Goal: Information Seeking & Learning: Find specific fact

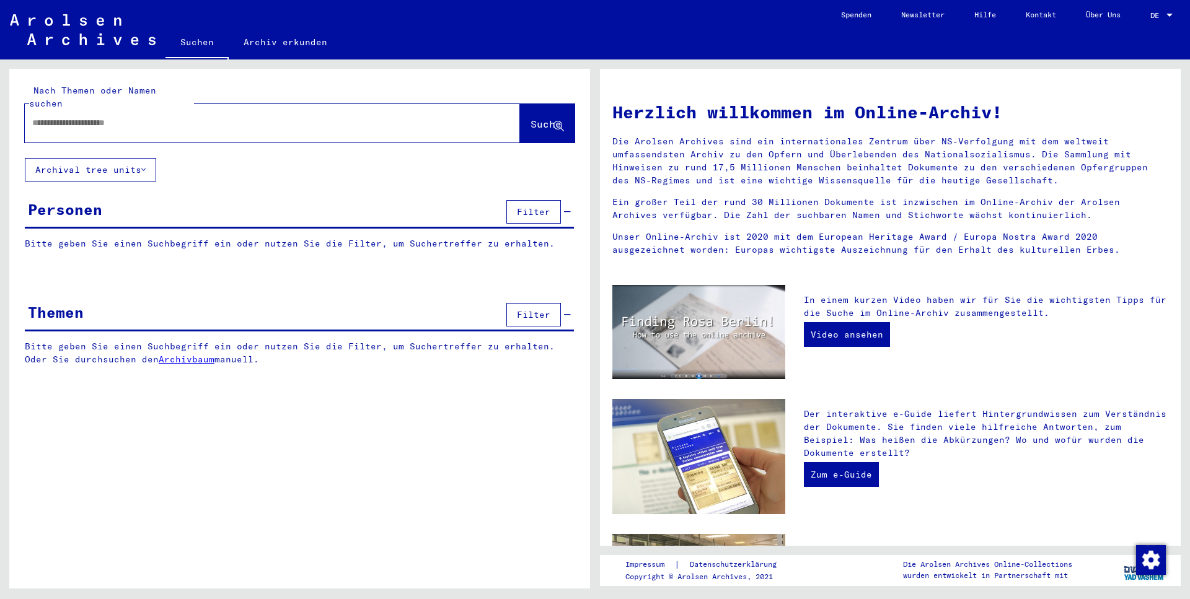
click at [1169, 12] on div at bounding box center [1169, 15] width 11 height 9
click at [1139, 18] on span "English" at bounding box center [1138, 21] width 30 height 9
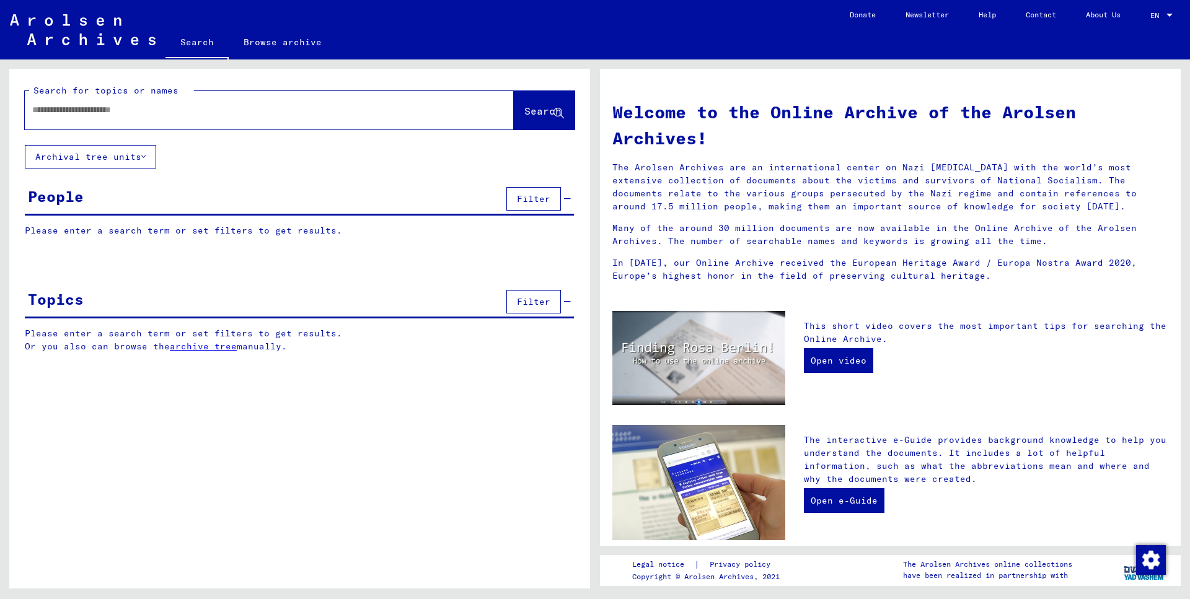
click at [136, 102] on div at bounding box center [251, 110] width 452 height 28
click at [131, 114] on input "text" at bounding box center [254, 110] width 444 height 13
type input "**********"
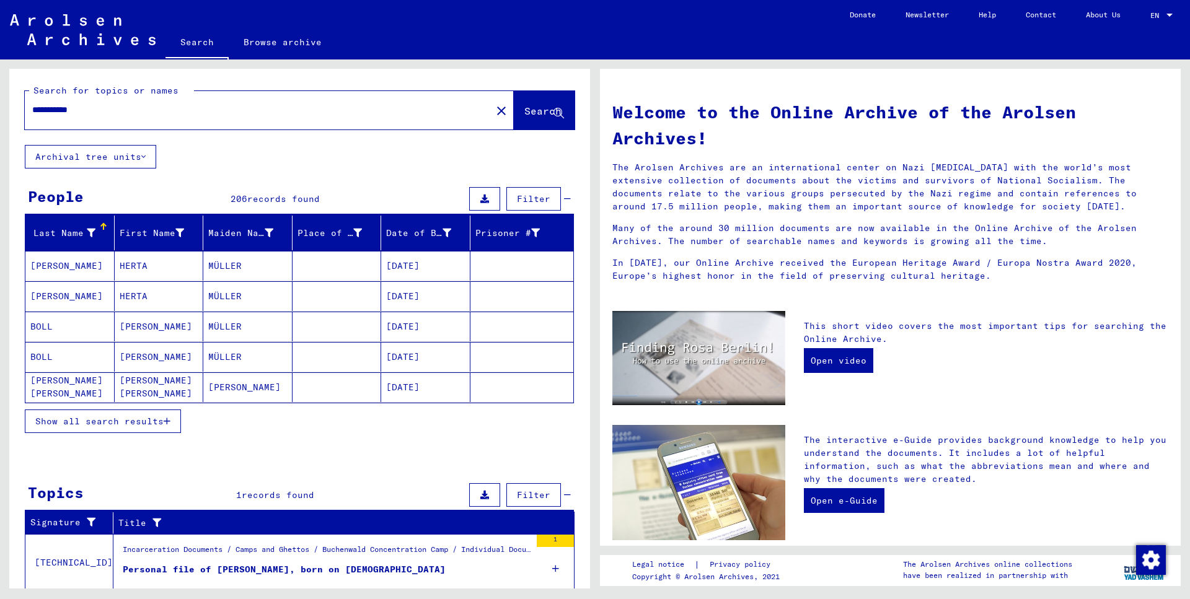
click at [120, 427] on button "Show all search results" at bounding box center [103, 422] width 156 height 24
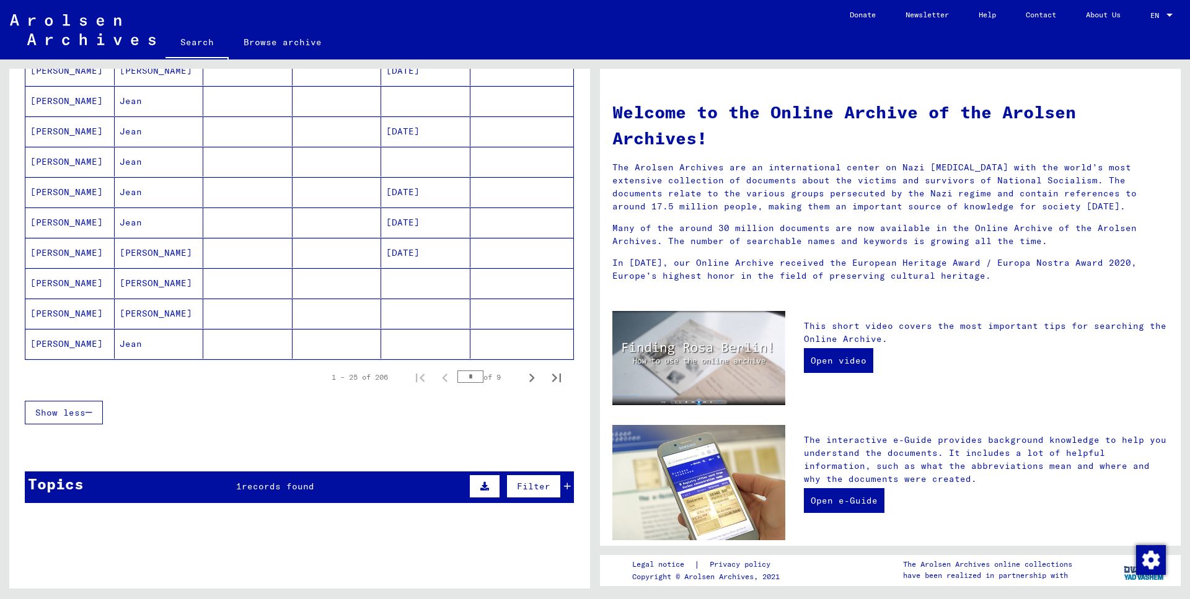
scroll to position [669, 0]
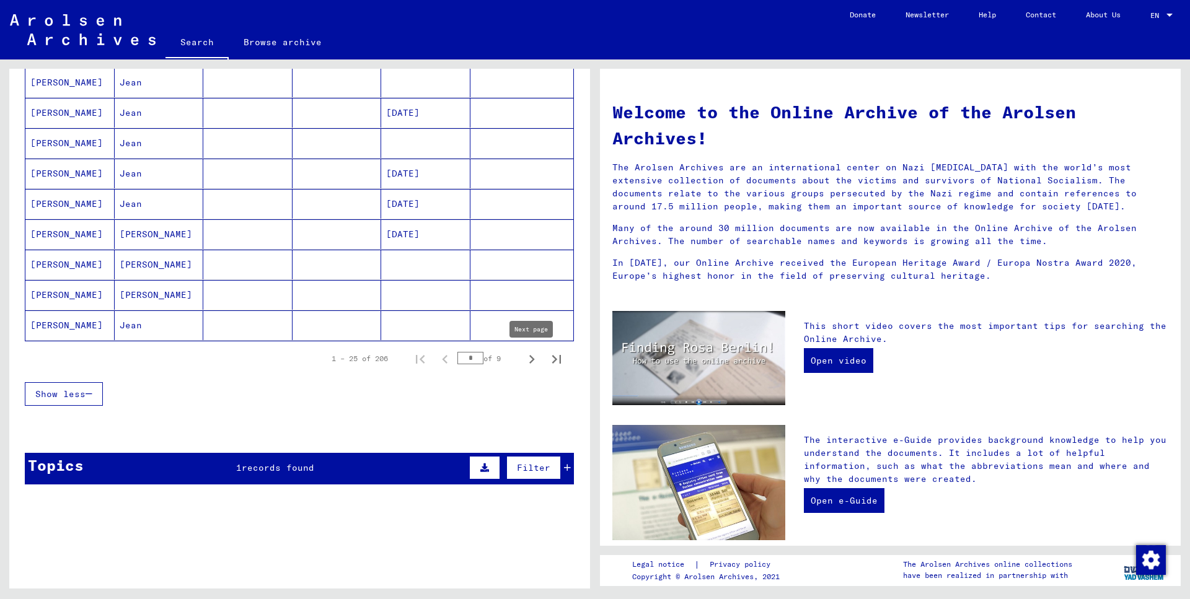
click at [535, 360] on icon "Next page" at bounding box center [531, 359] width 17 height 17
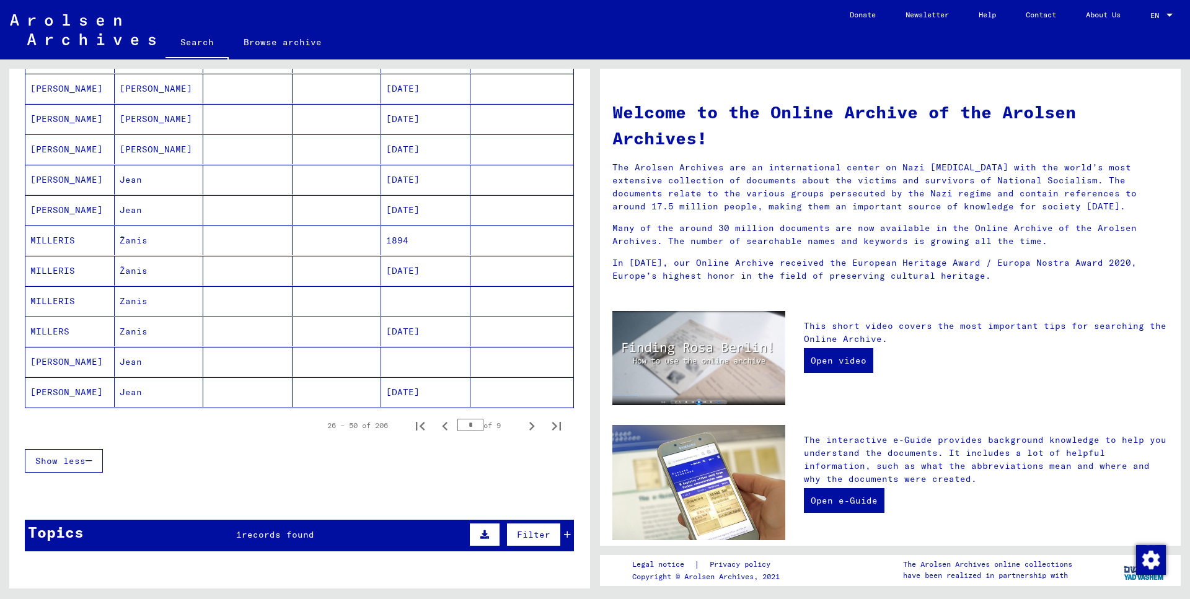
scroll to position [672, 0]
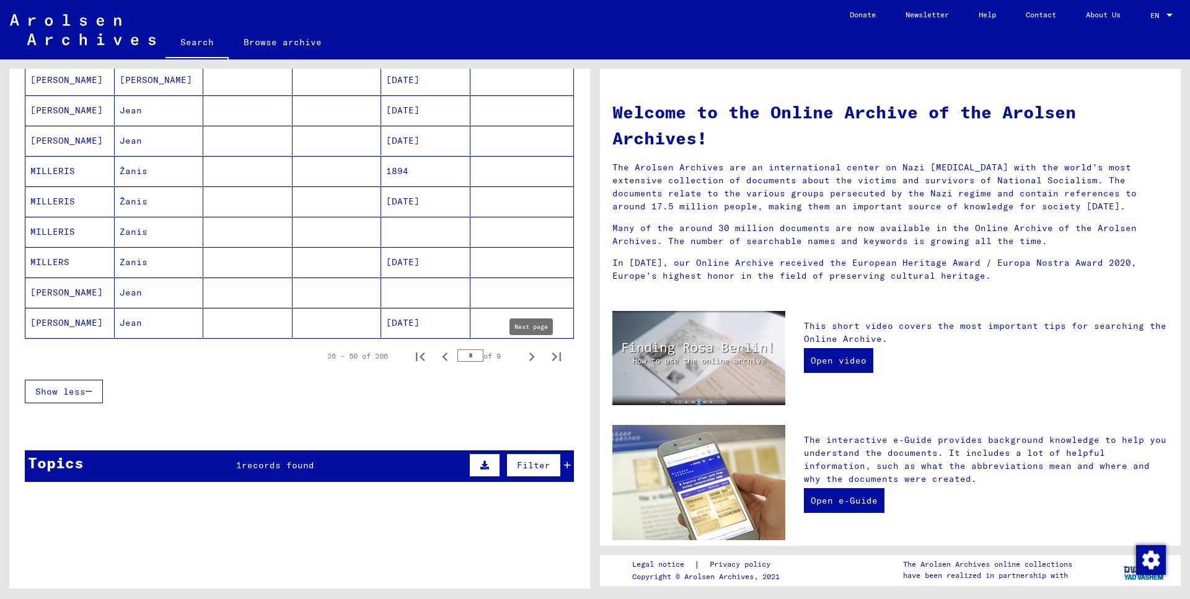
click at [532, 357] on icon "Next page" at bounding box center [531, 356] width 17 height 17
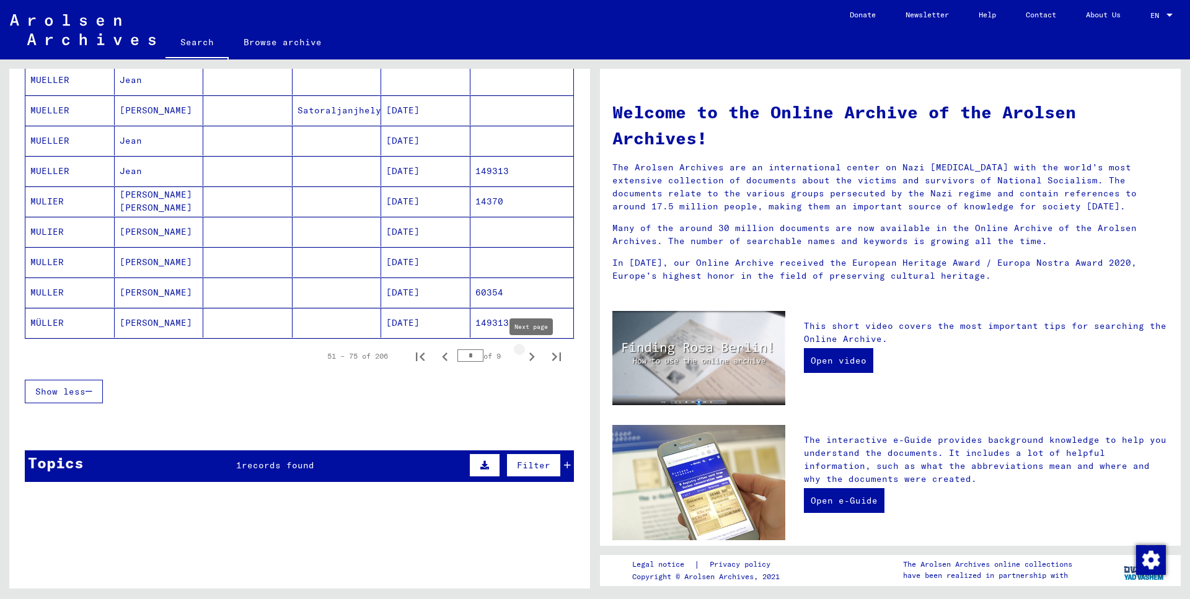
type input "*"
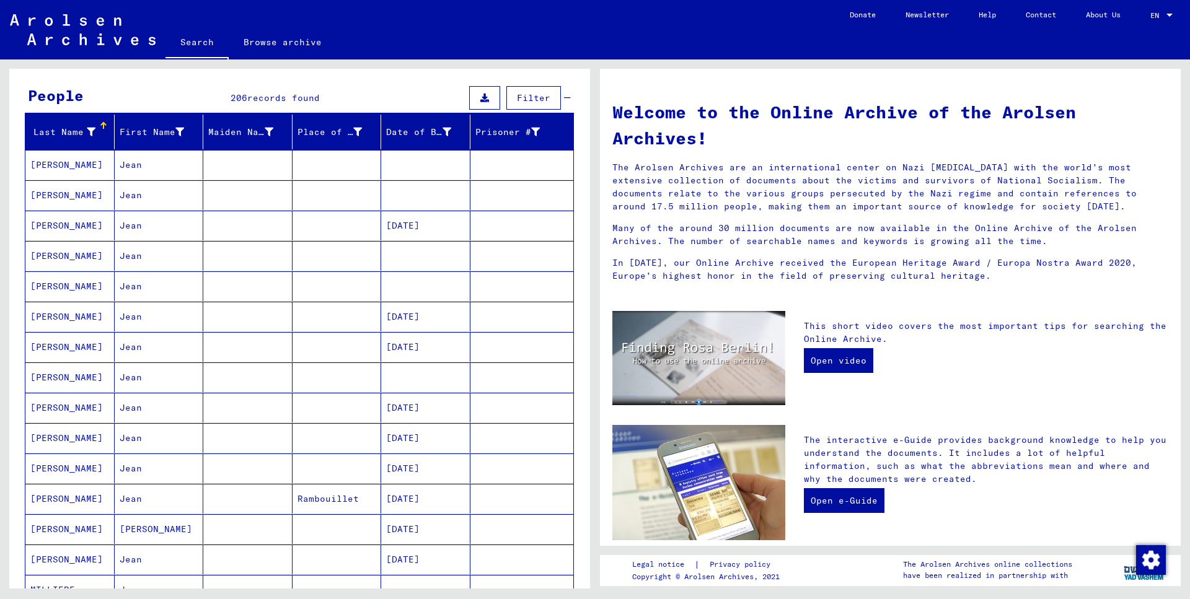
scroll to position [2, 0]
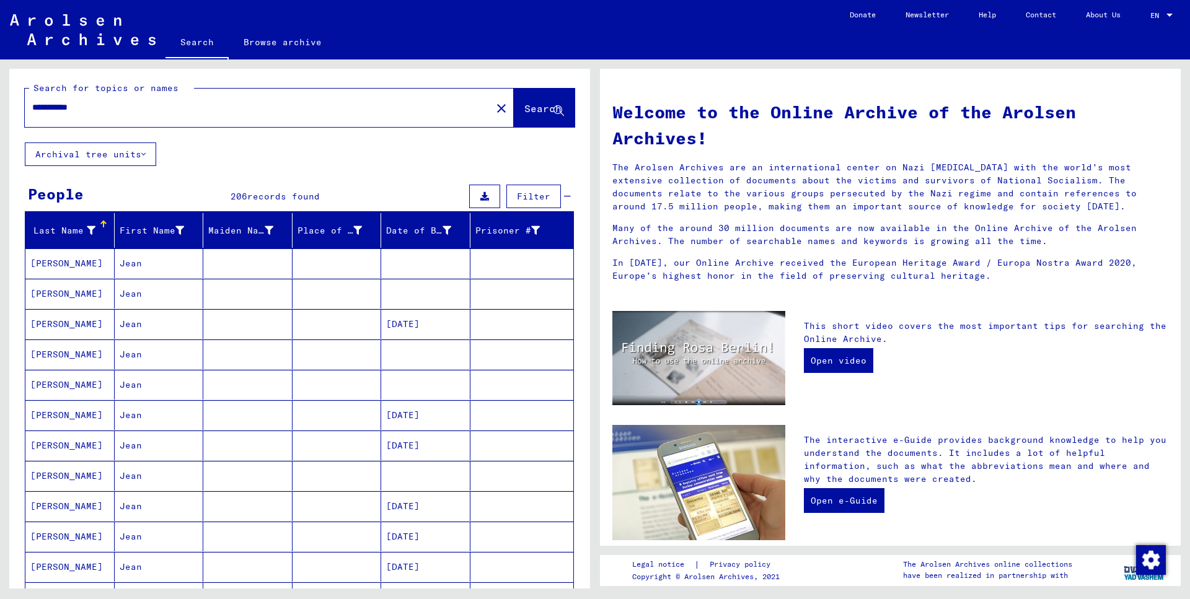
drag, startPoint x: 100, startPoint y: 111, endPoint x: 0, endPoint y: 106, distance: 99.9
click at [32, 106] on input "**********" at bounding box center [254, 107] width 444 height 13
type input "*****"
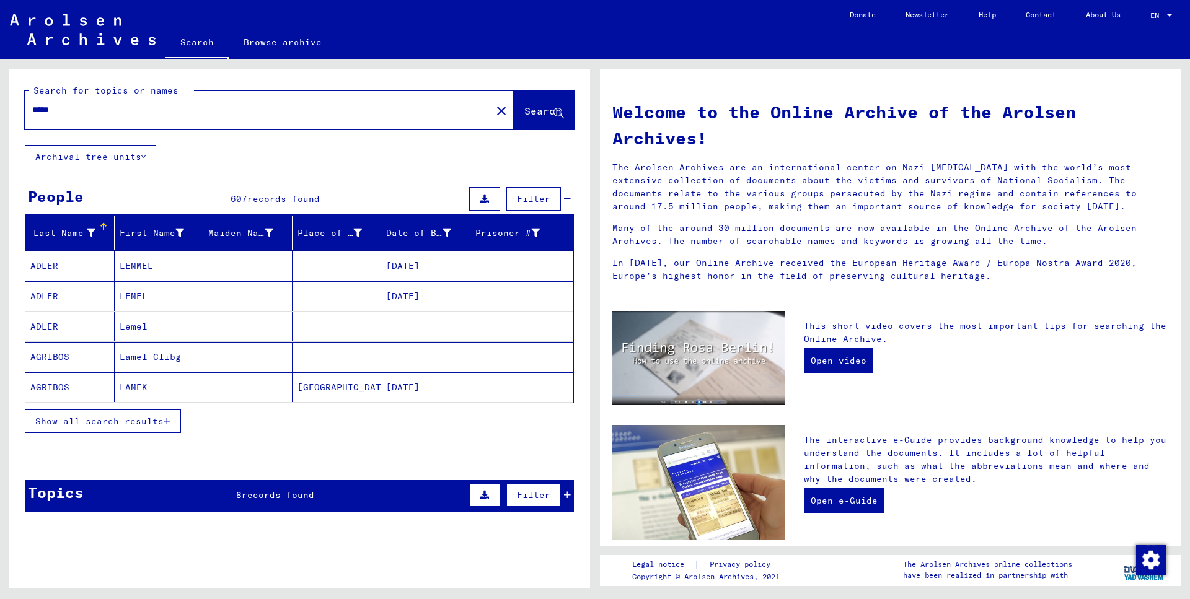
click at [117, 424] on span "Show all search results" at bounding box center [99, 421] width 128 height 11
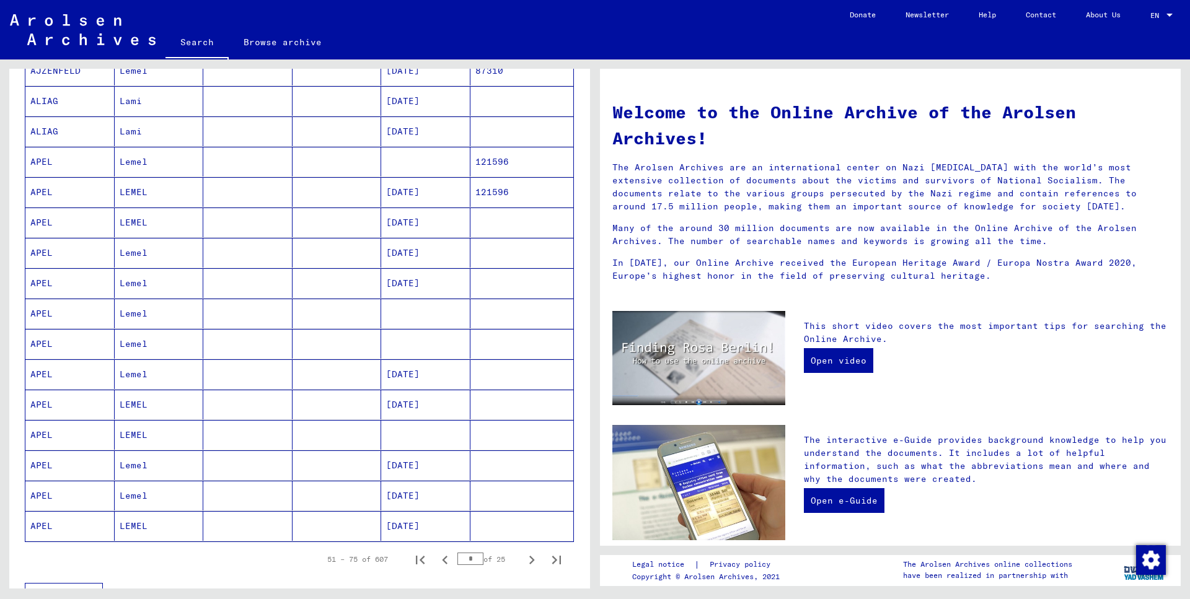
scroll to position [900, 0]
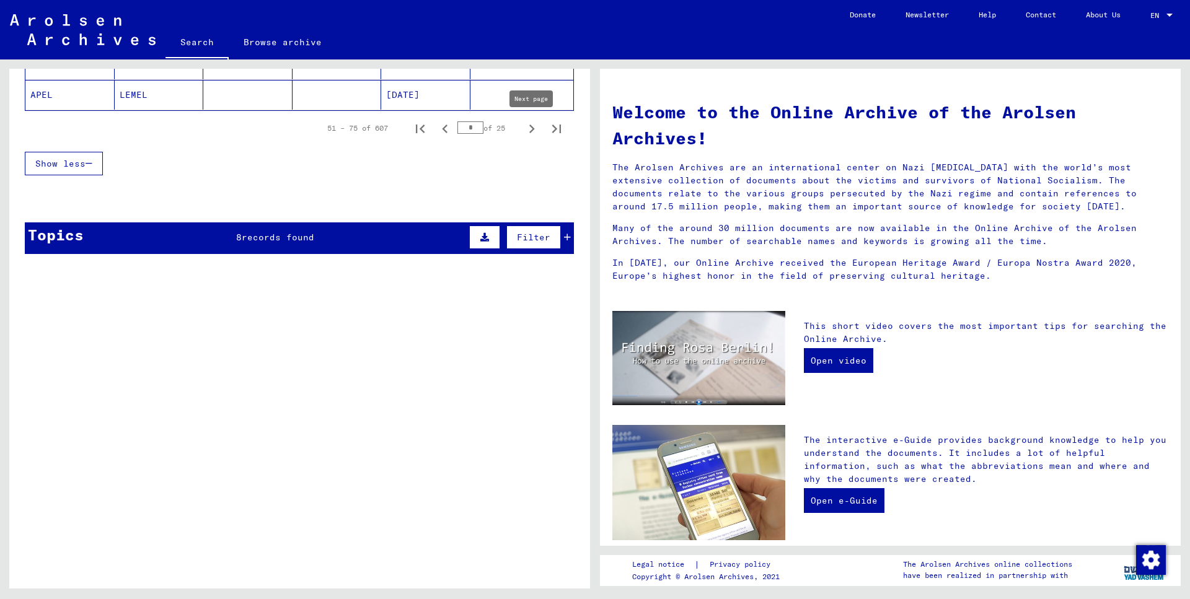
click at [533, 126] on icon "Next page" at bounding box center [531, 128] width 17 height 17
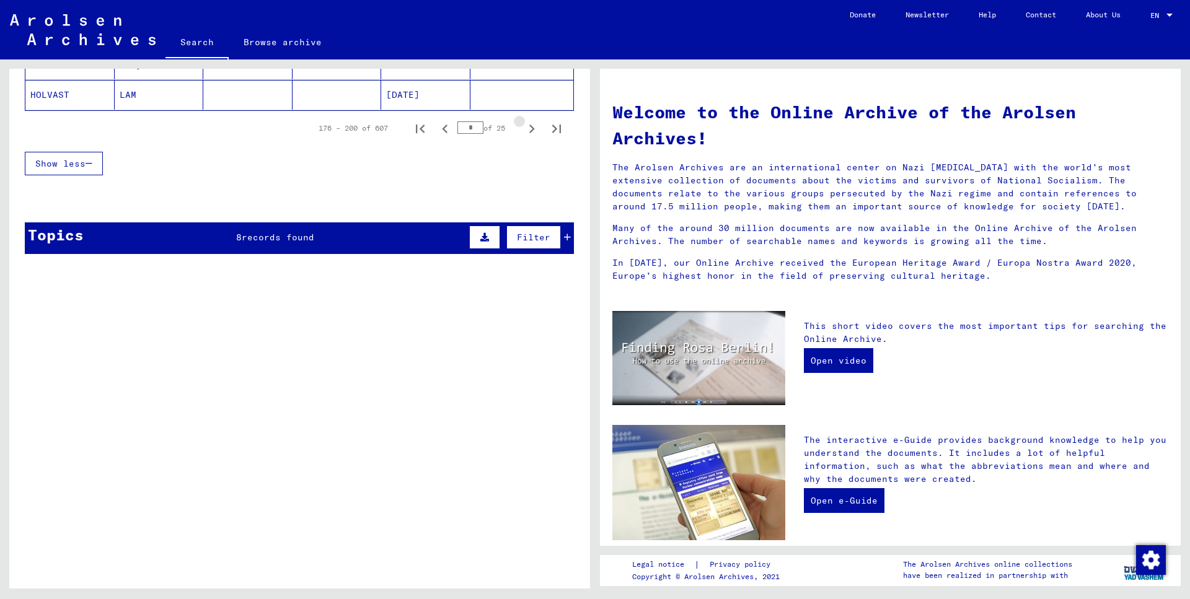
click at [533, 126] on icon "Next page" at bounding box center [531, 128] width 17 height 17
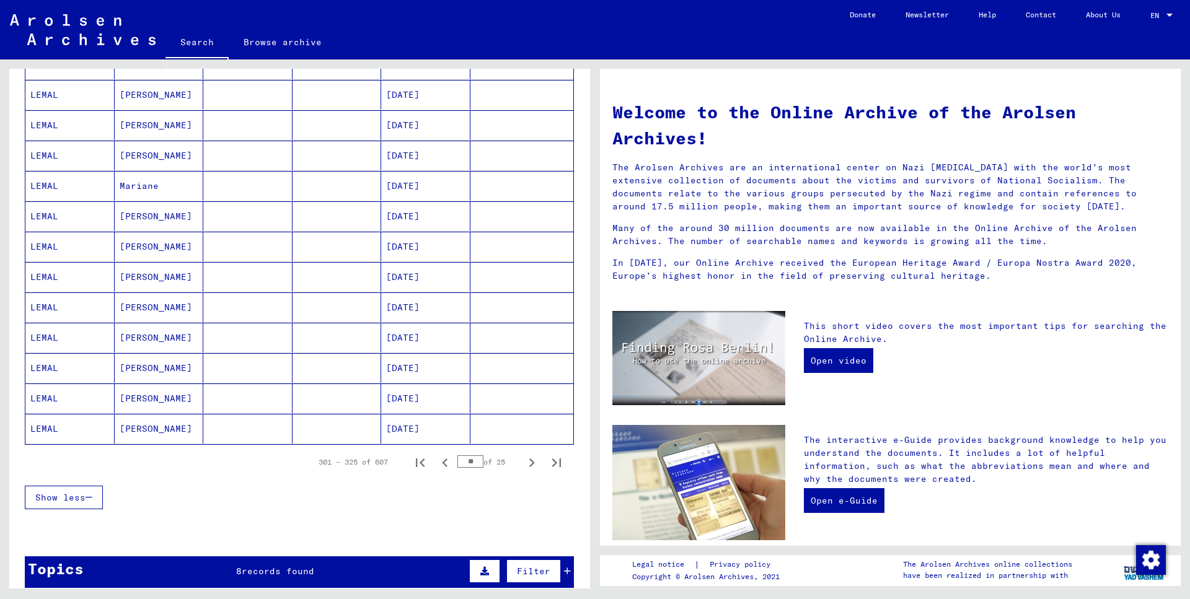
scroll to position [632, 0]
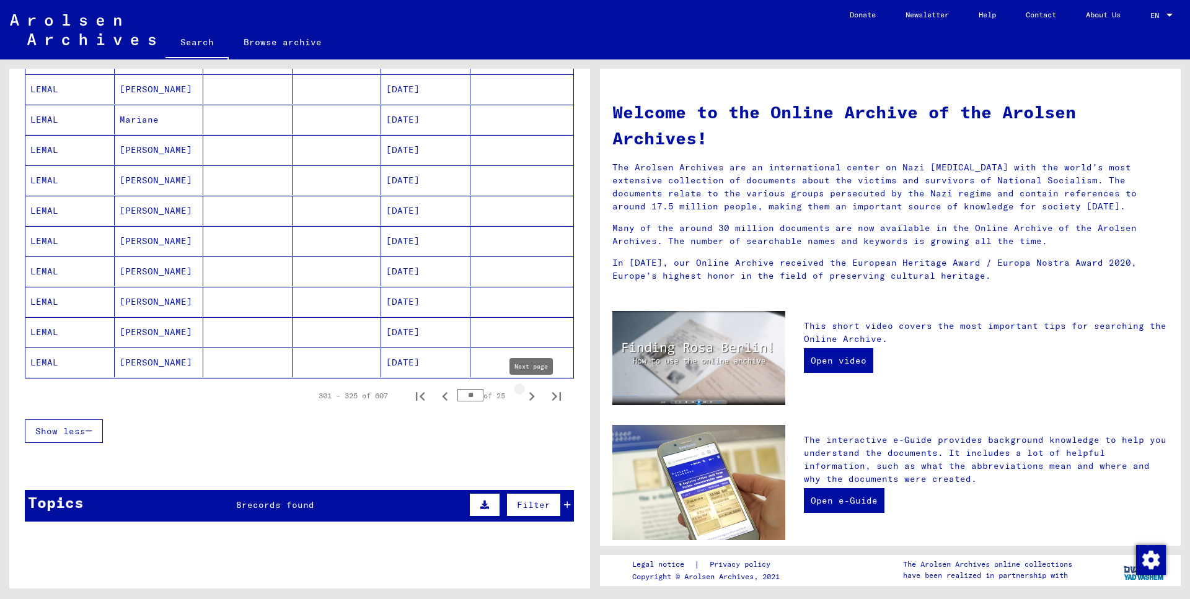
click at [530, 399] on icon "Next page" at bounding box center [531, 396] width 17 height 17
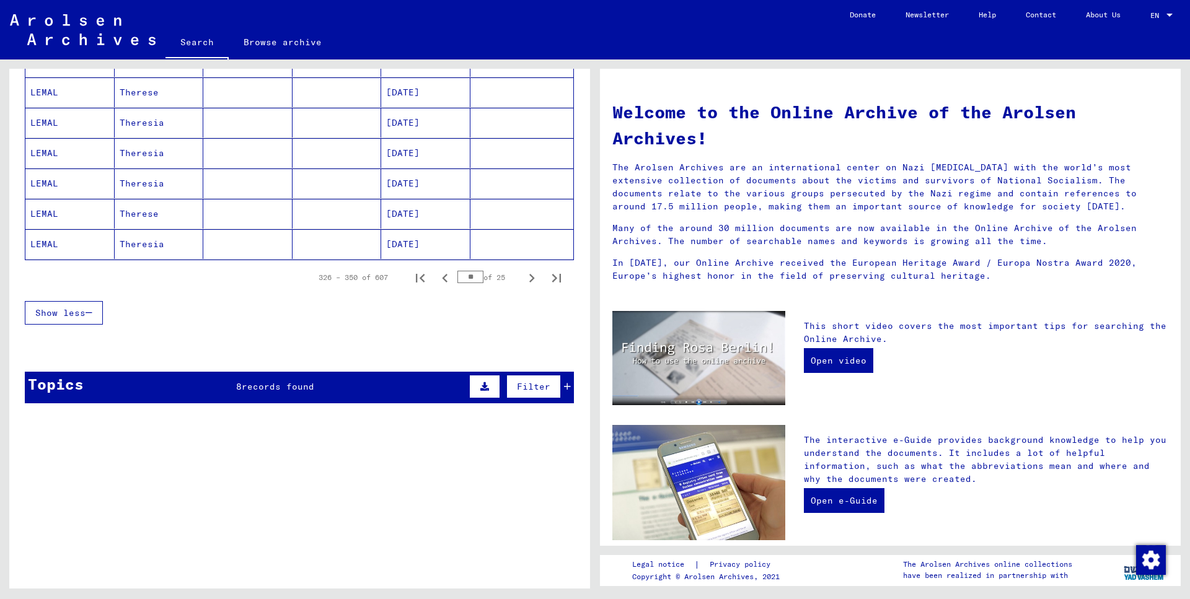
scroll to position [766, 0]
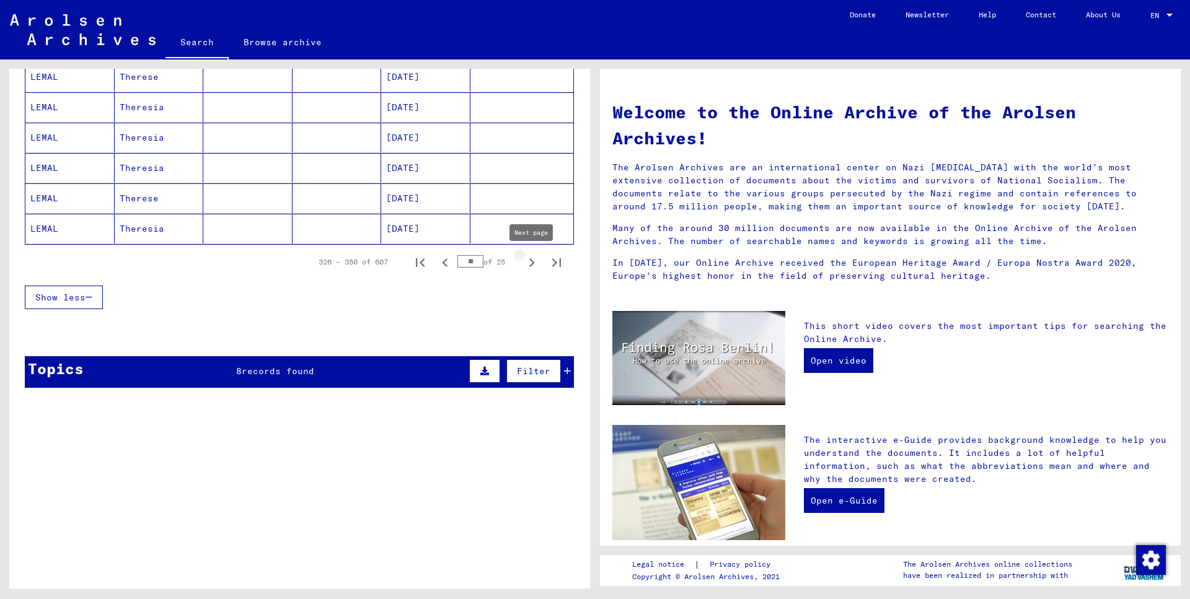
click at [529, 261] on icon "Next page" at bounding box center [531, 262] width 17 height 17
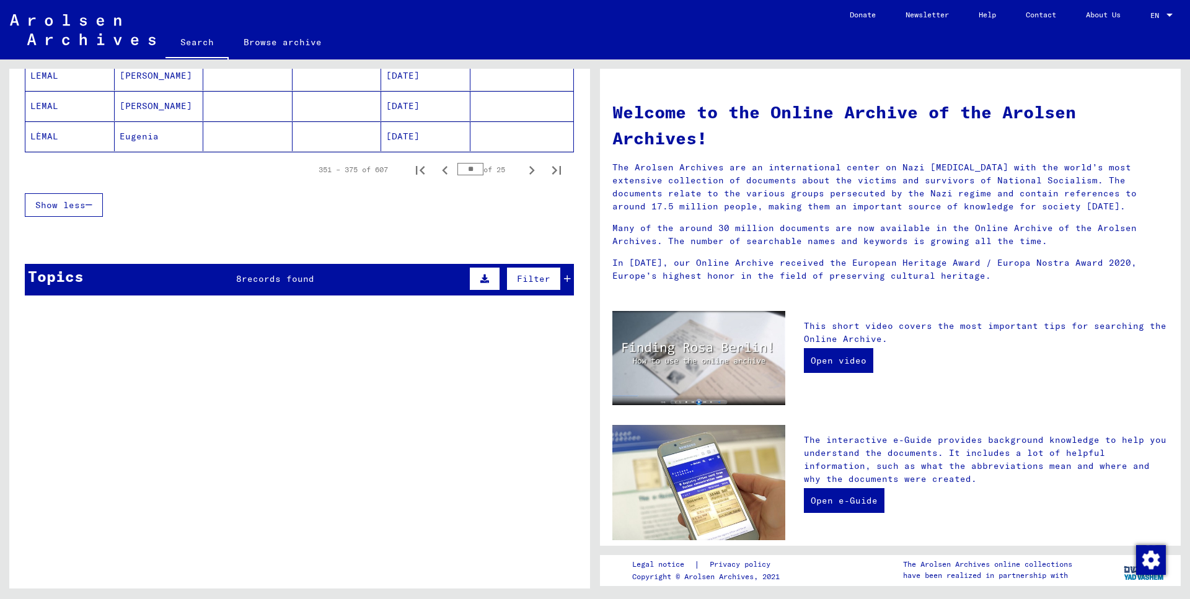
scroll to position [900, 0]
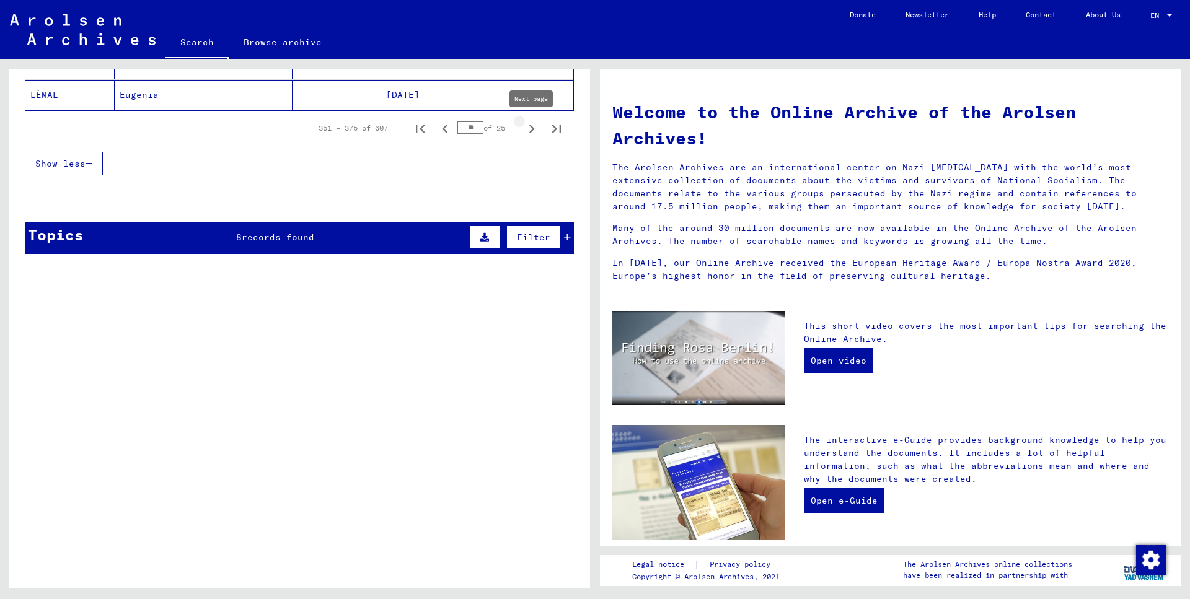
click at [533, 128] on icon "Next page" at bounding box center [532, 129] width 6 height 9
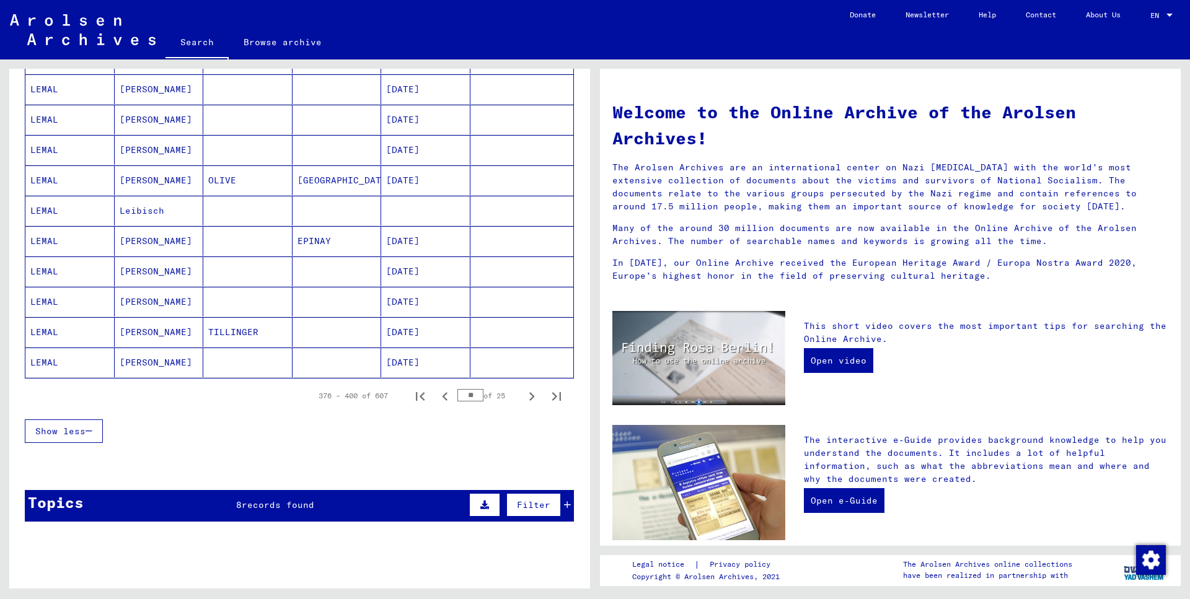
scroll to position [565, 0]
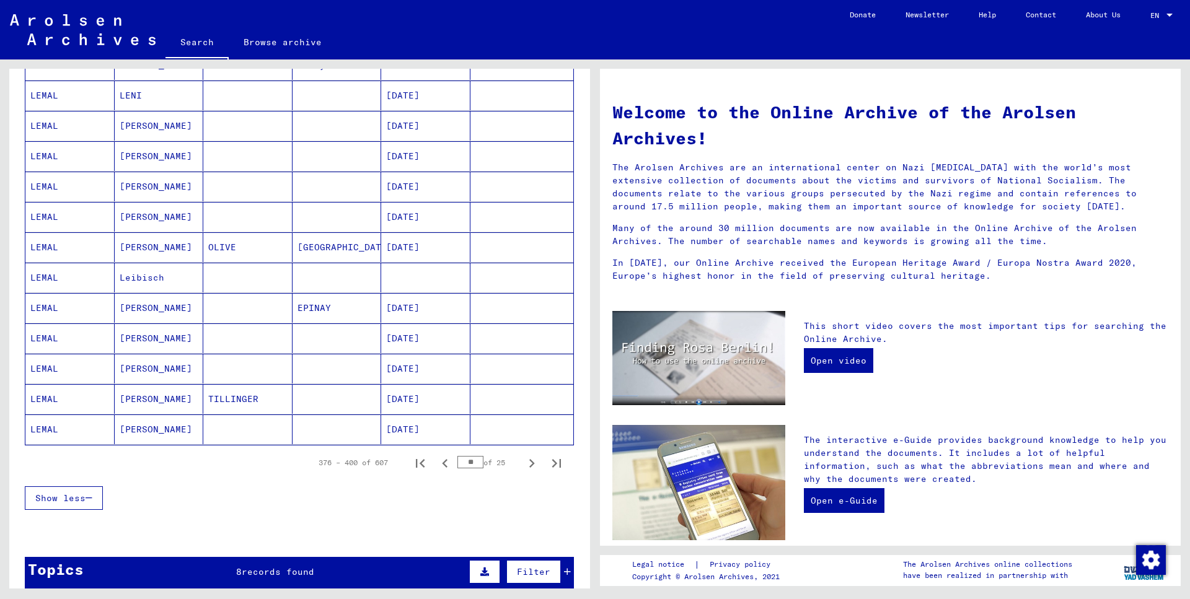
click at [247, 426] on mat-cell at bounding box center [247, 430] width 89 height 30
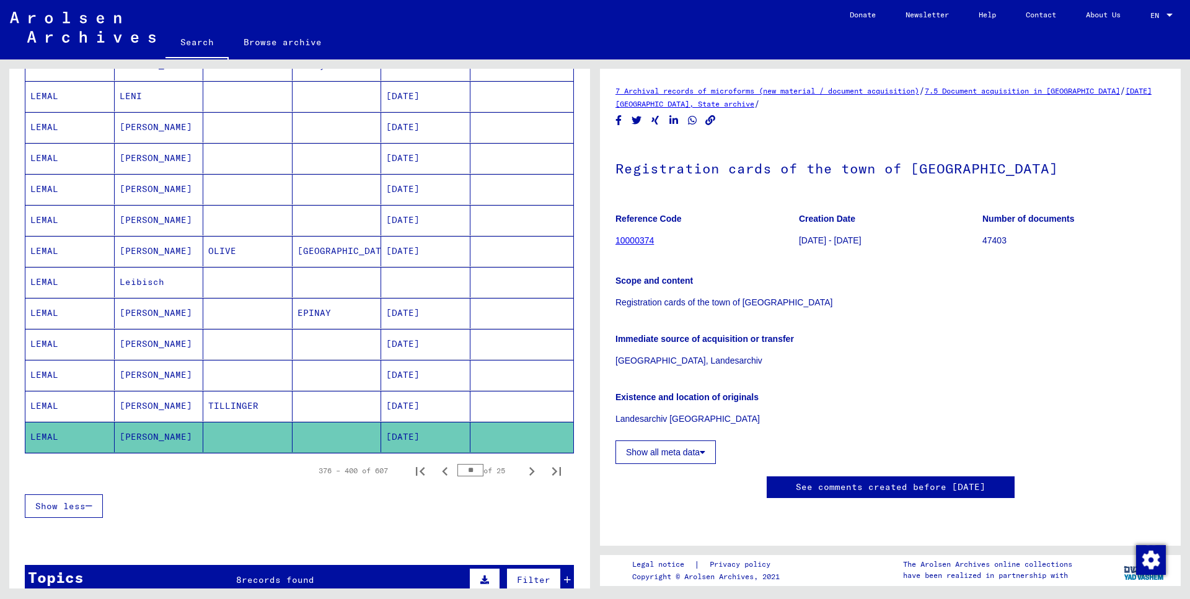
scroll to position [774, 0]
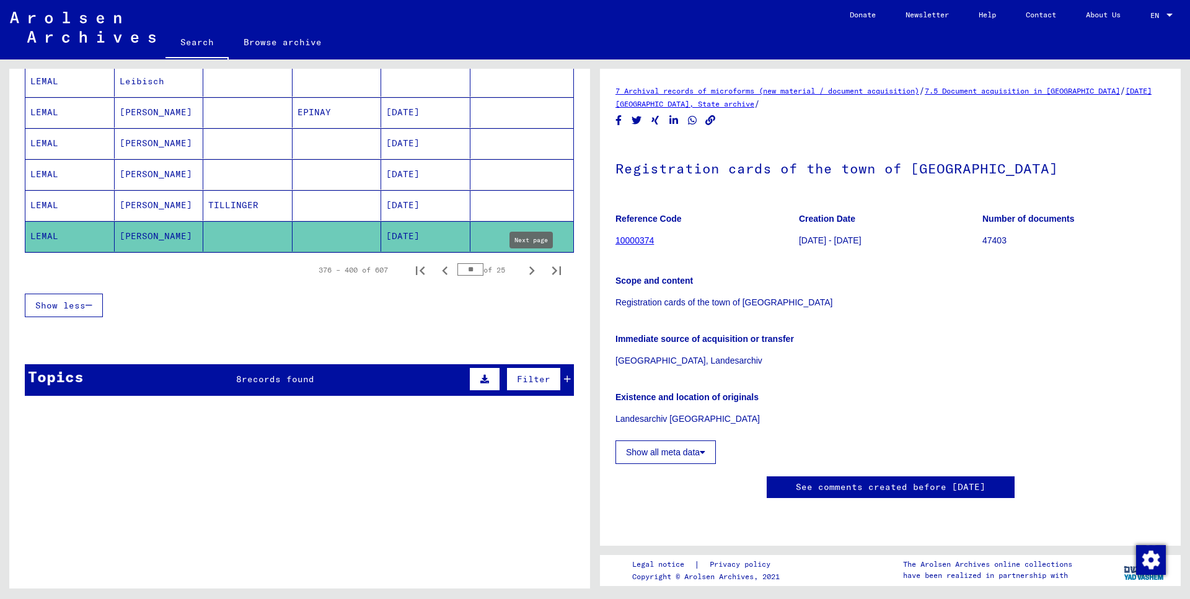
click at [529, 268] on icon "Next page" at bounding box center [531, 270] width 17 height 17
type input "**"
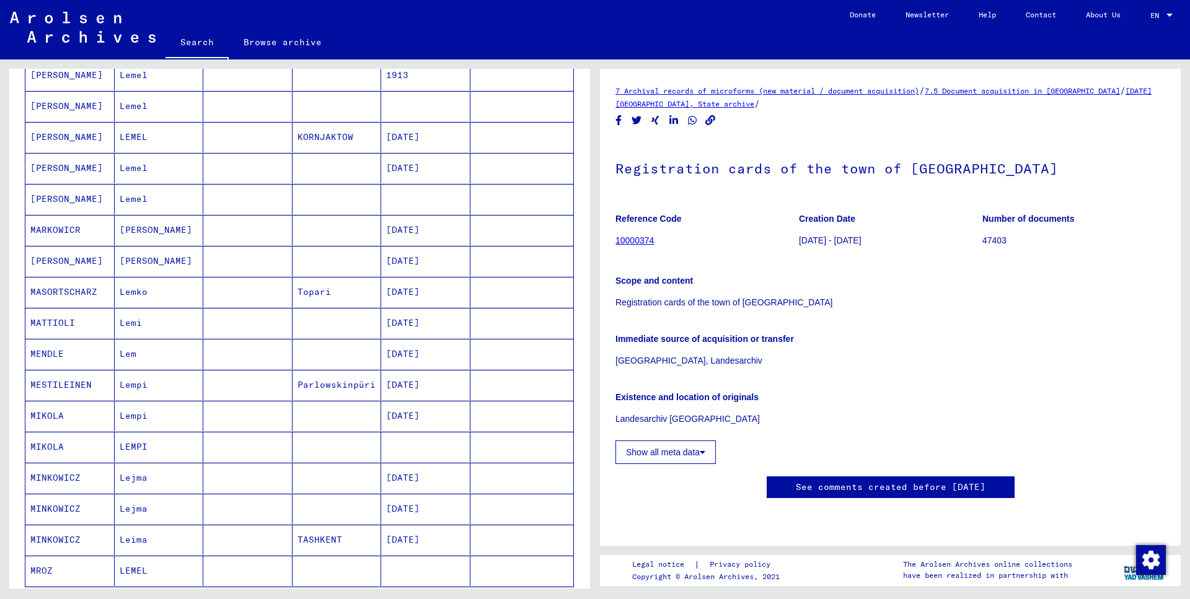
scroll to position [104, 0]
